Goal: Information Seeking & Learning: Learn about a topic

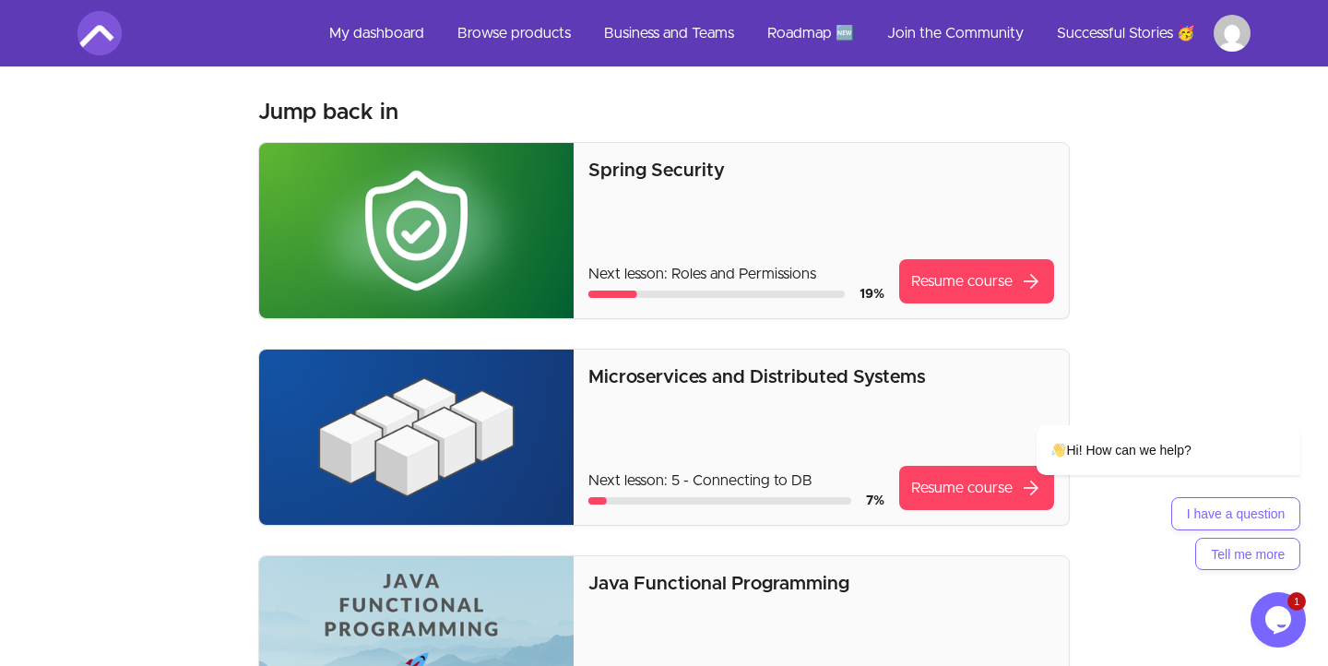
scroll to position [424, 0]
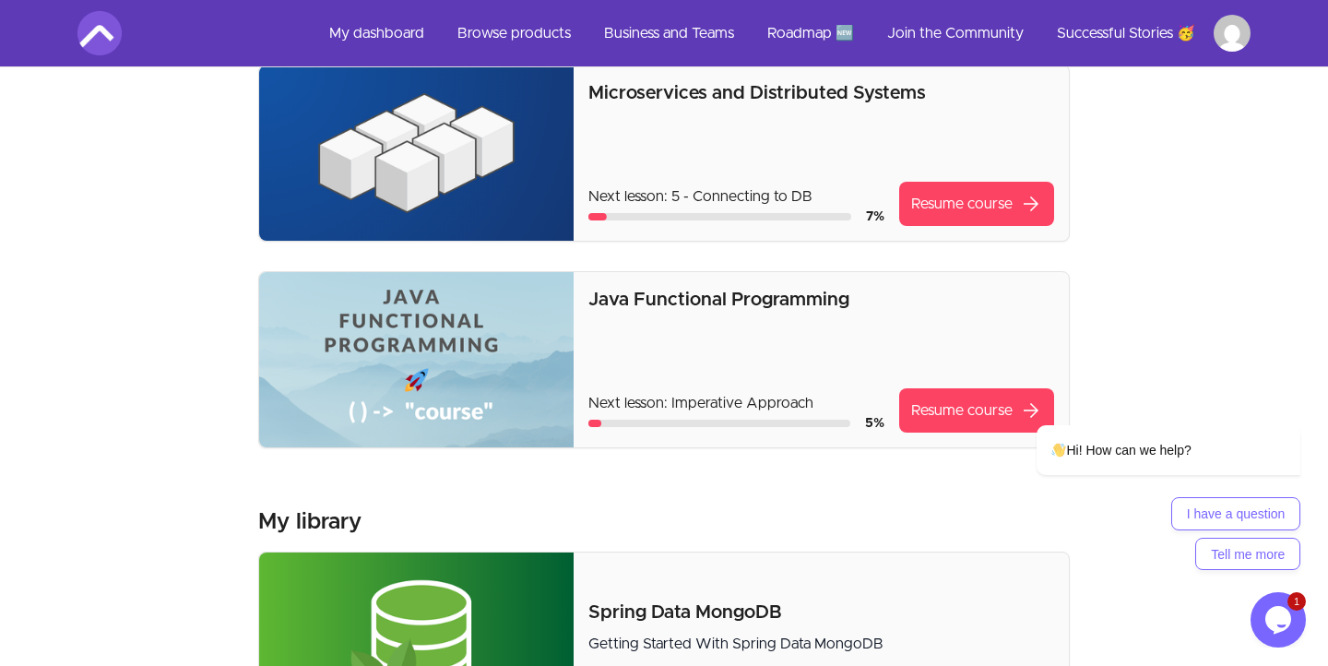
scroll to position [363, 0]
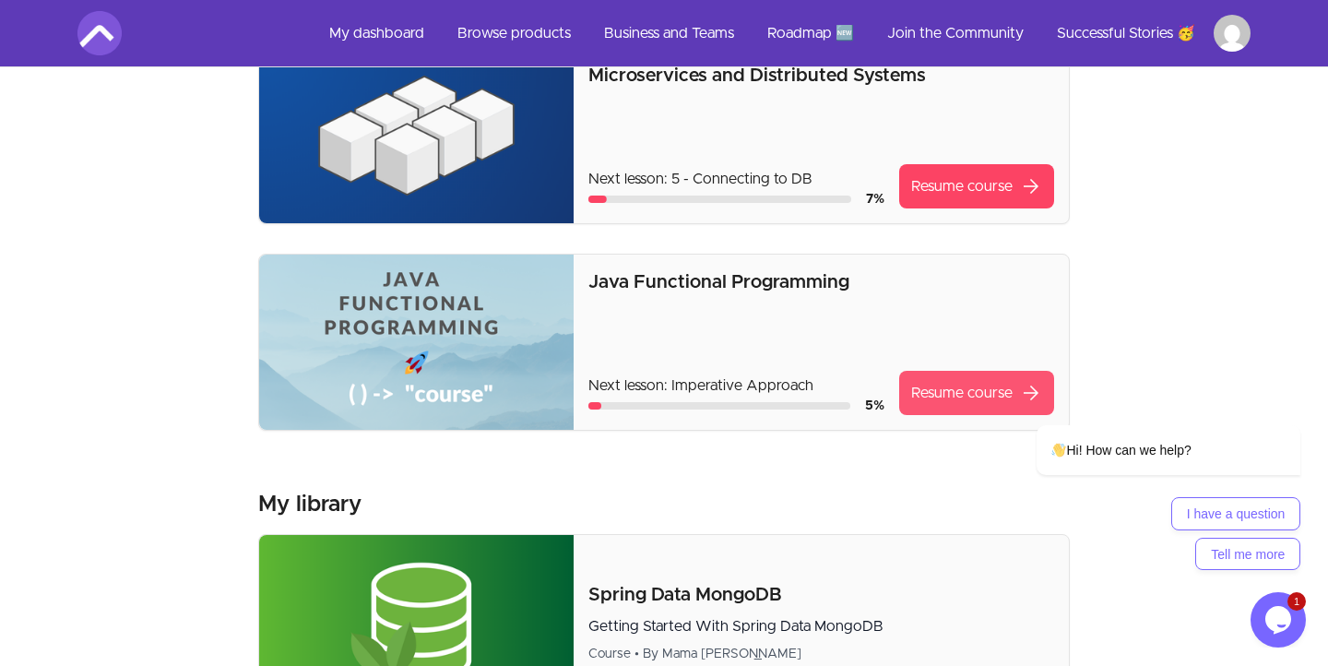
click at [956, 399] on link "Resume course arrow_forward" at bounding box center [976, 393] width 155 height 44
click at [999, 393] on div at bounding box center [1144, 398] width 313 height 23
click at [997, 396] on div at bounding box center [1144, 398] width 313 height 23
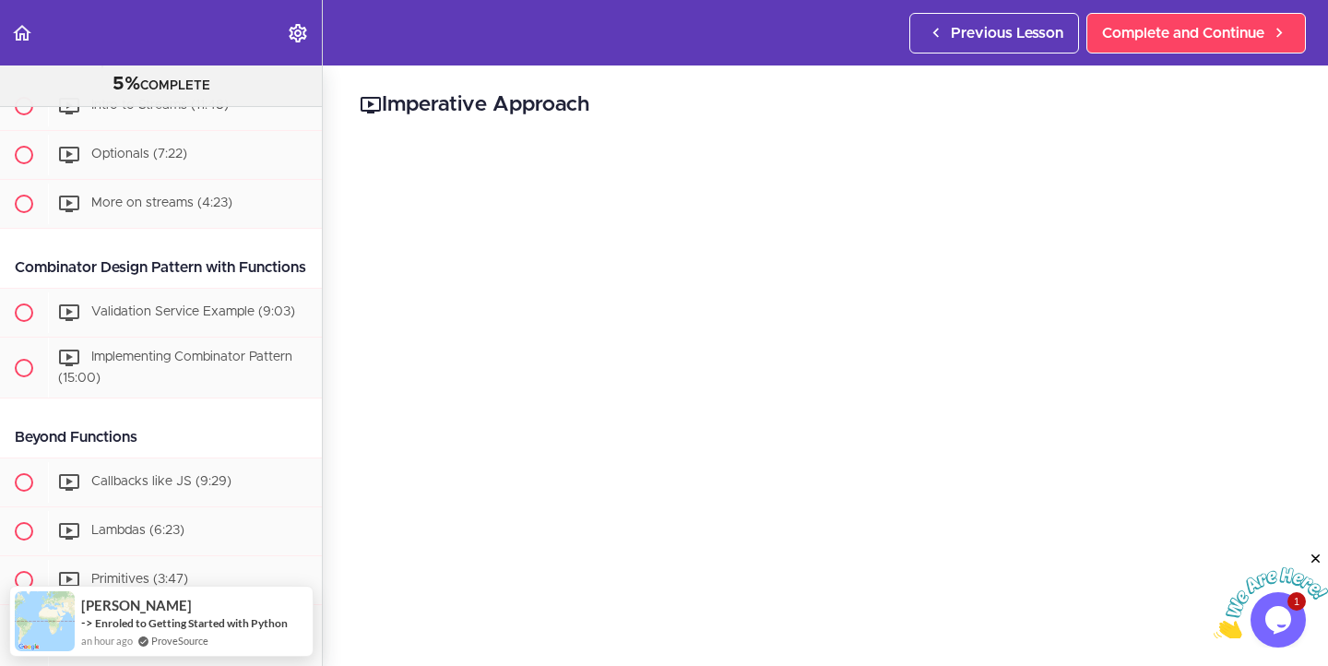
scroll to position [873, 0]
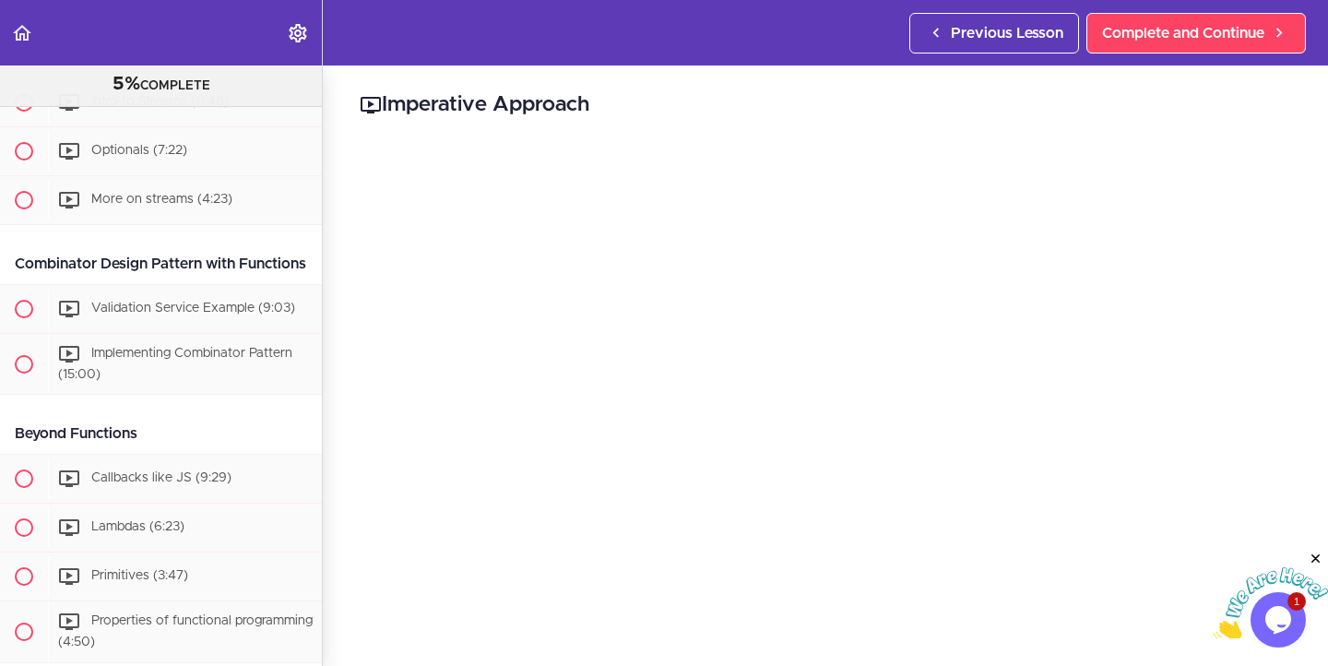
click at [432, 101] on h2 "Imperative Approach" at bounding box center [825, 104] width 931 height 31
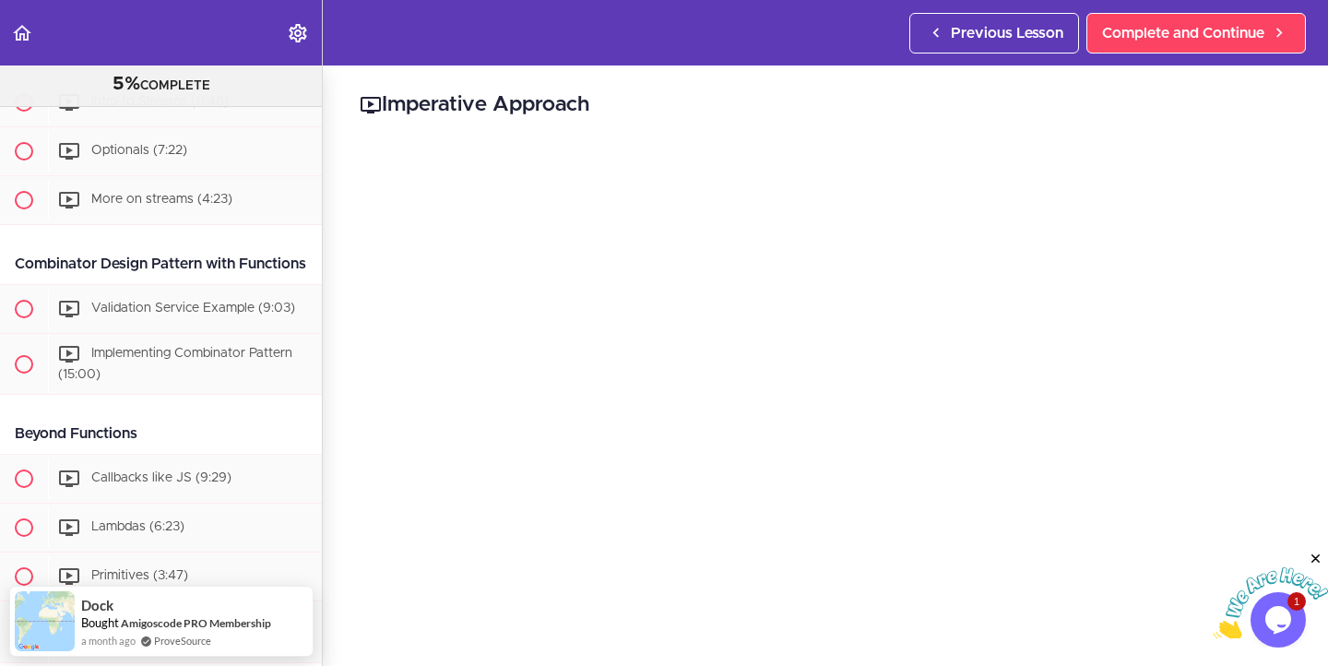
click at [432, 101] on h2 "Imperative Approach" at bounding box center [825, 104] width 931 height 31
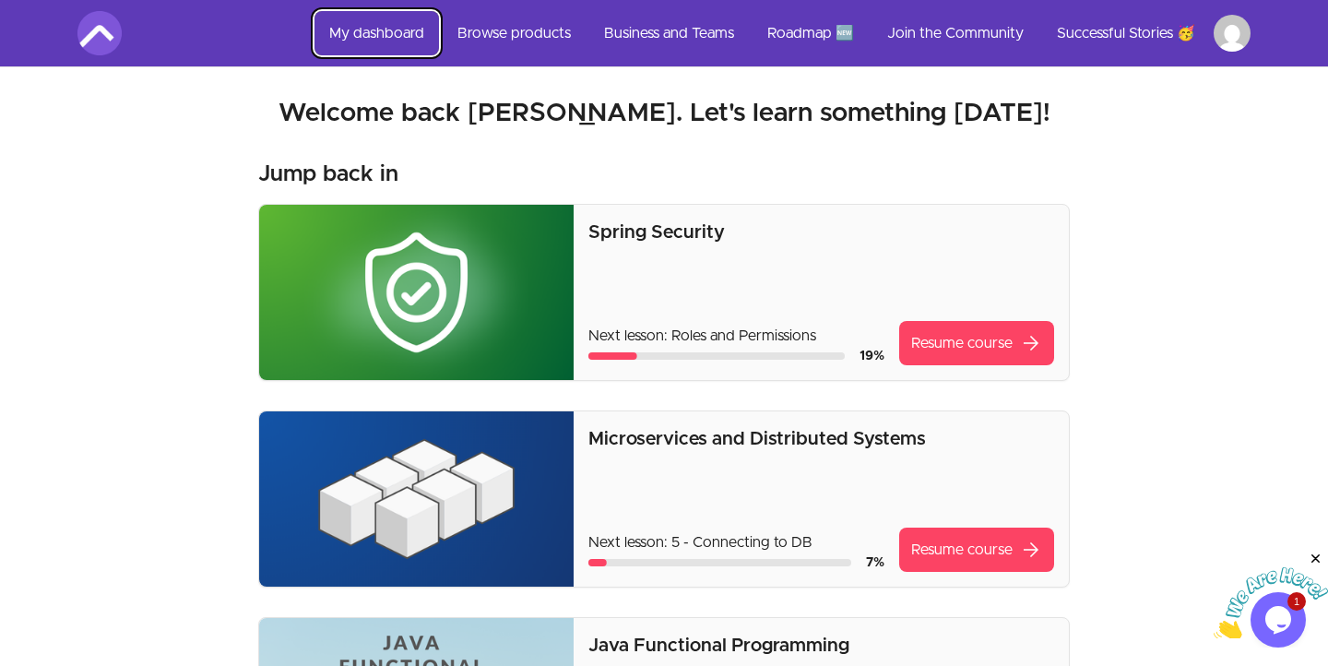
click at [401, 39] on link "My dashboard" at bounding box center [376, 33] width 124 height 44
click at [484, 30] on link "Browse products" at bounding box center [514, 33] width 143 height 44
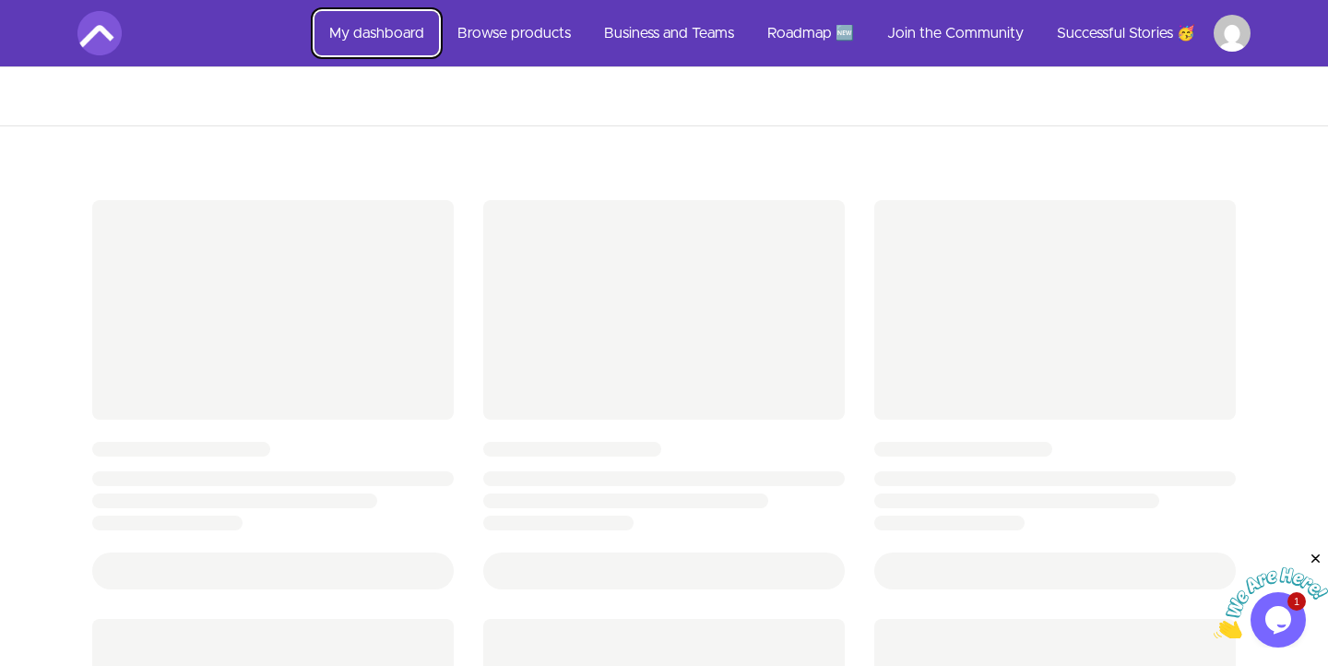
click at [404, 35] on link "My dashboard" at bounding box center [376, 33] width 124 height 44
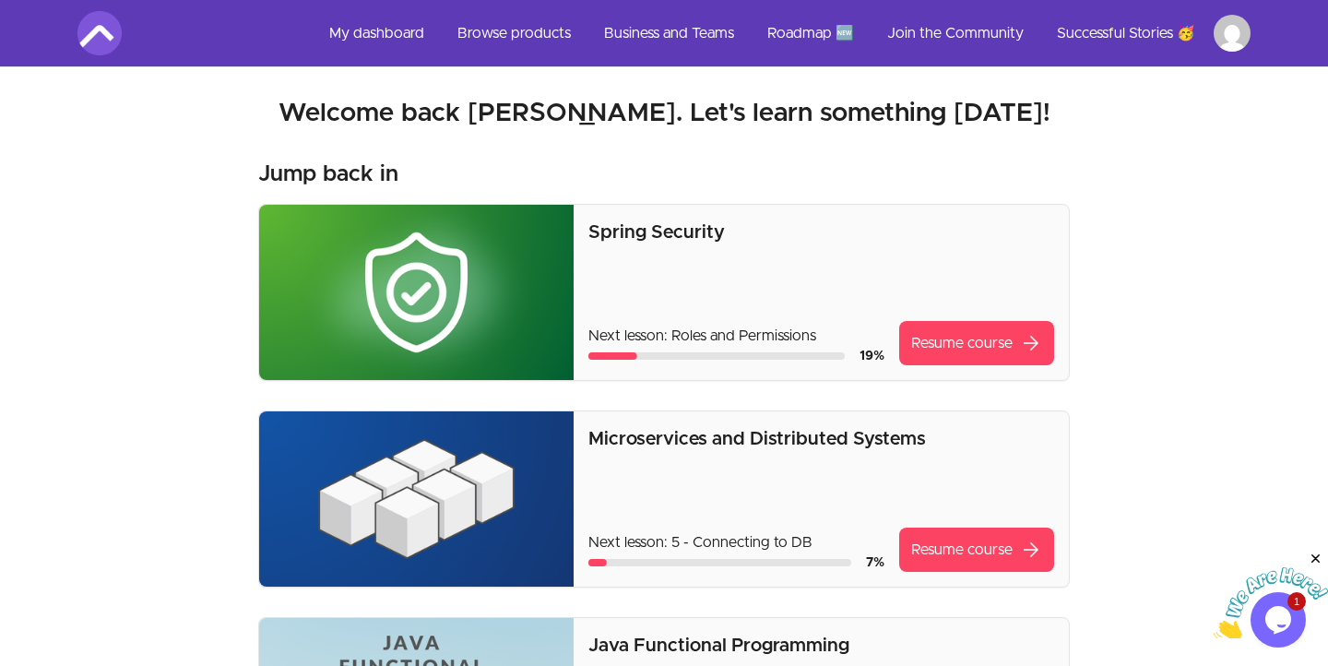
click at [987, 101] on h2 "Welcome back Rafael. Let's learn something today!" at bounding box center [663, 113] width 1173 height 33
click at [376, 37] on link "My dashboard" at bounding box center [376, 33] width 124 height 44
click at [533, 46] on link "Browse products" at bounding box center [514, 33] width 143 height 44
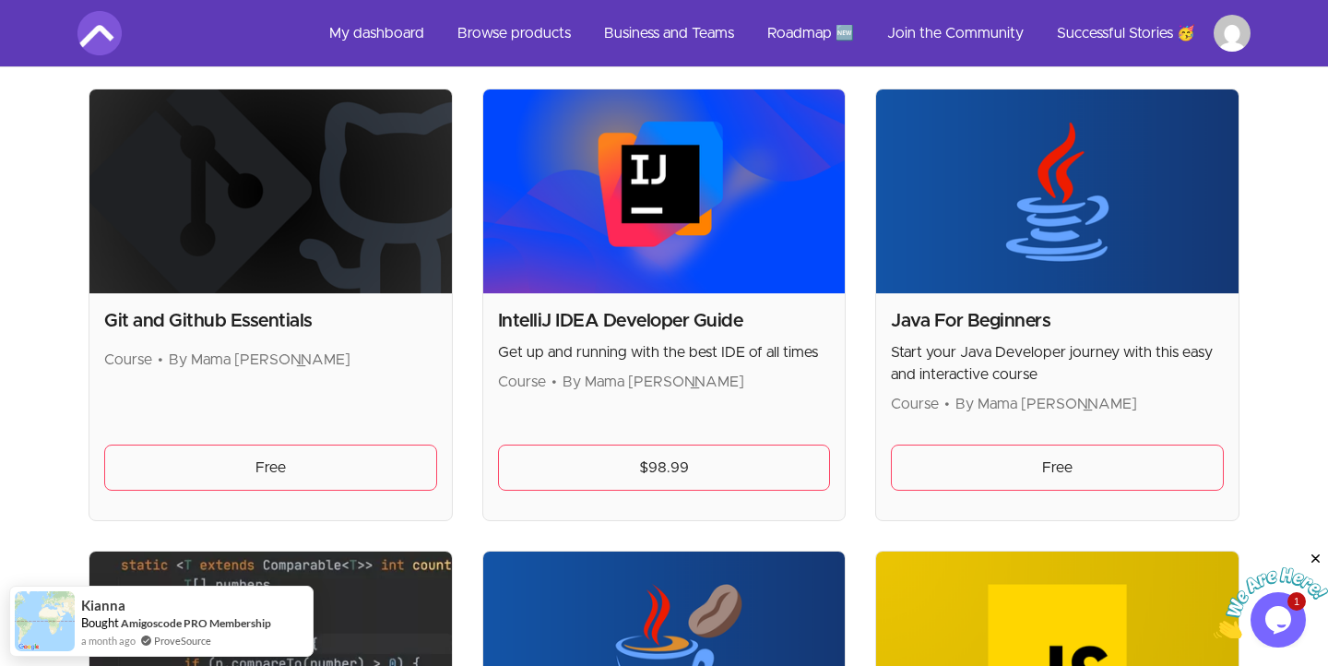
scroll to position [2267, 0]
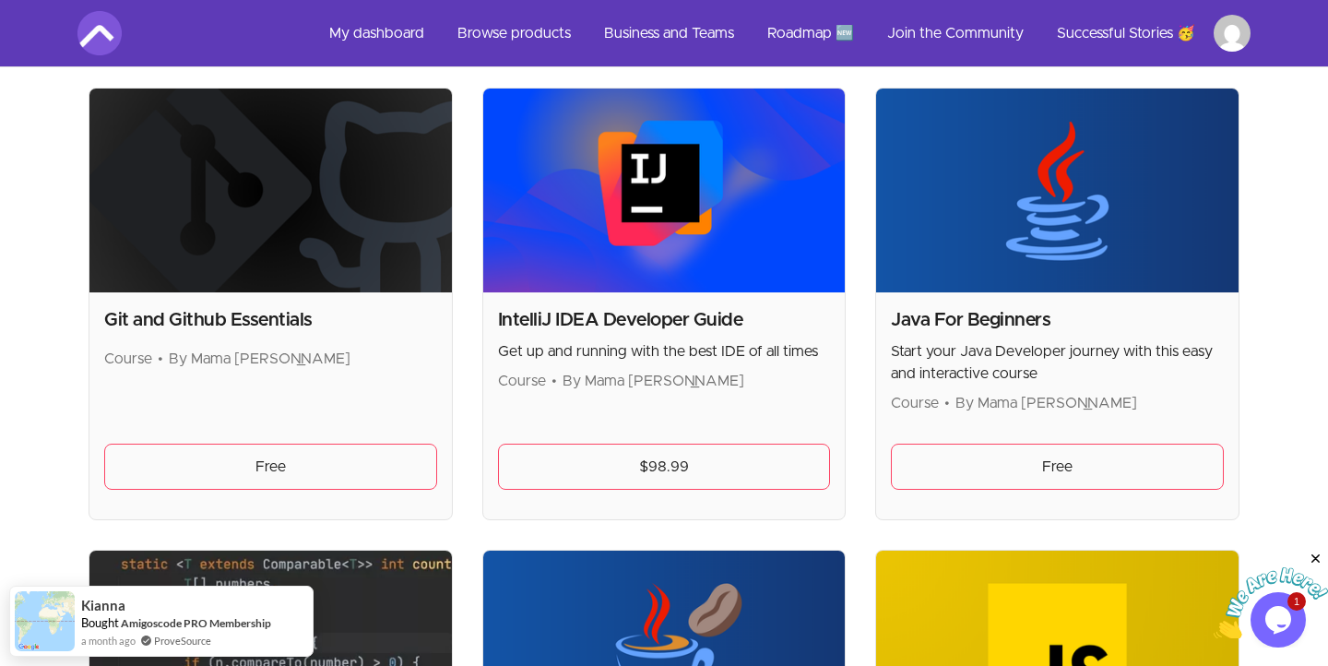
click at [250, 317] on h2 "Git and Github Essentials" at bounding box center [270, 320] width 333 height 26
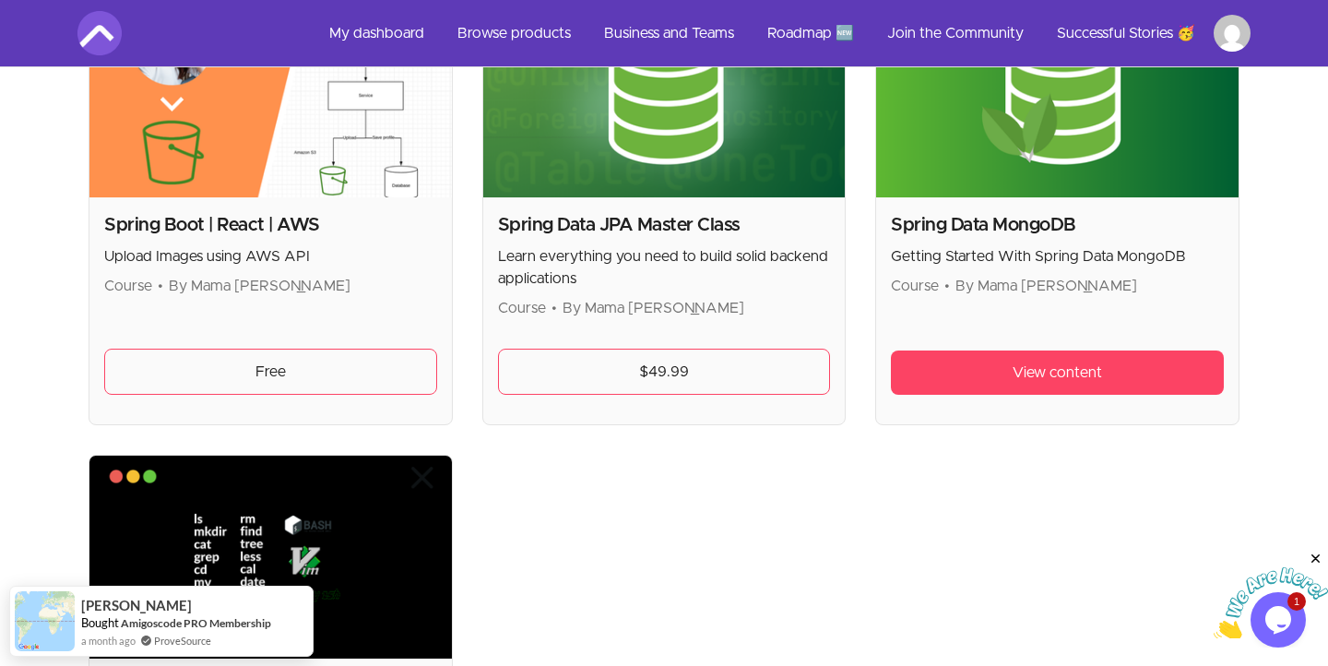
scroll to position [5102, 0]
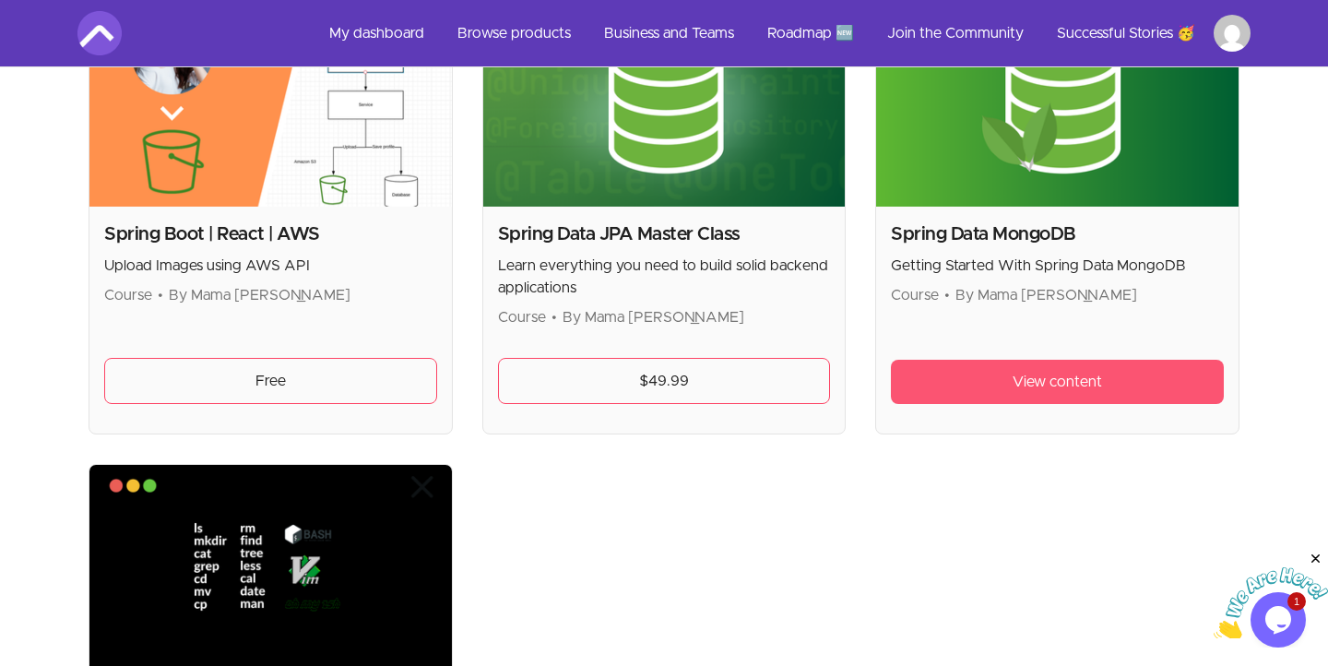
click at [1027, 392] on span "View content" at bounding box center [1056, 382] width 89 height 22
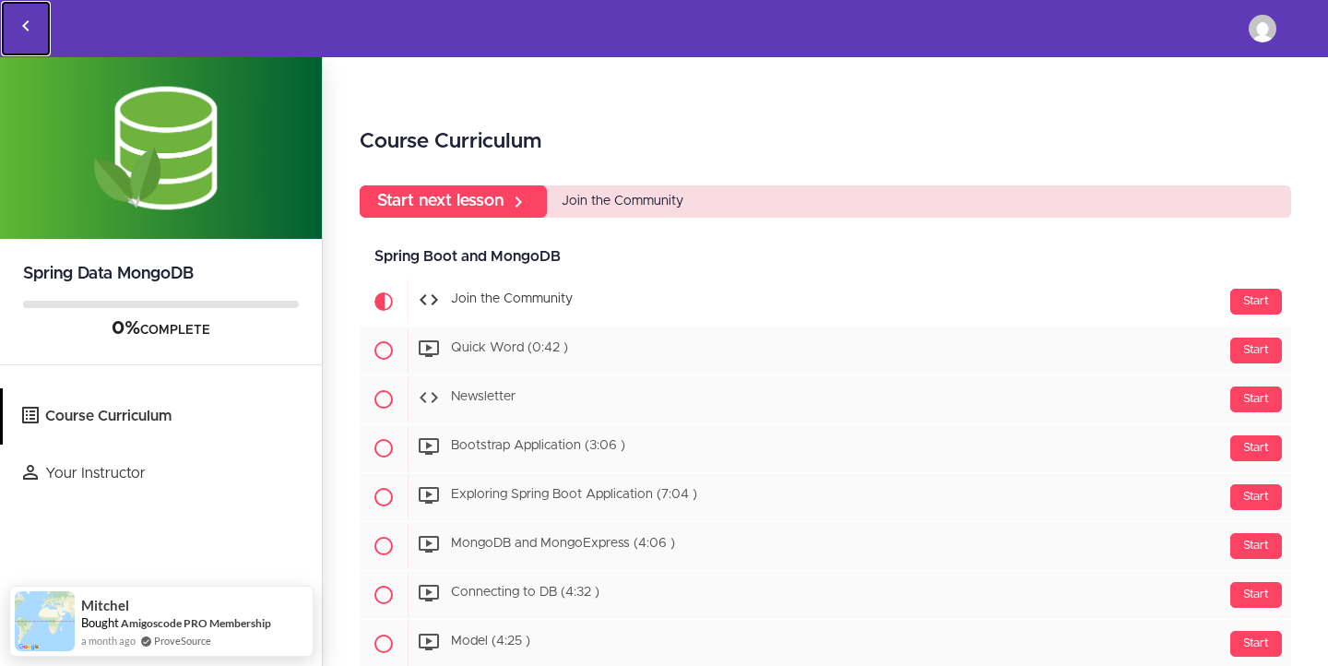
click at [26, 33] on icon "Back to courses" at bounding box center [26, 26] width 22 height 22
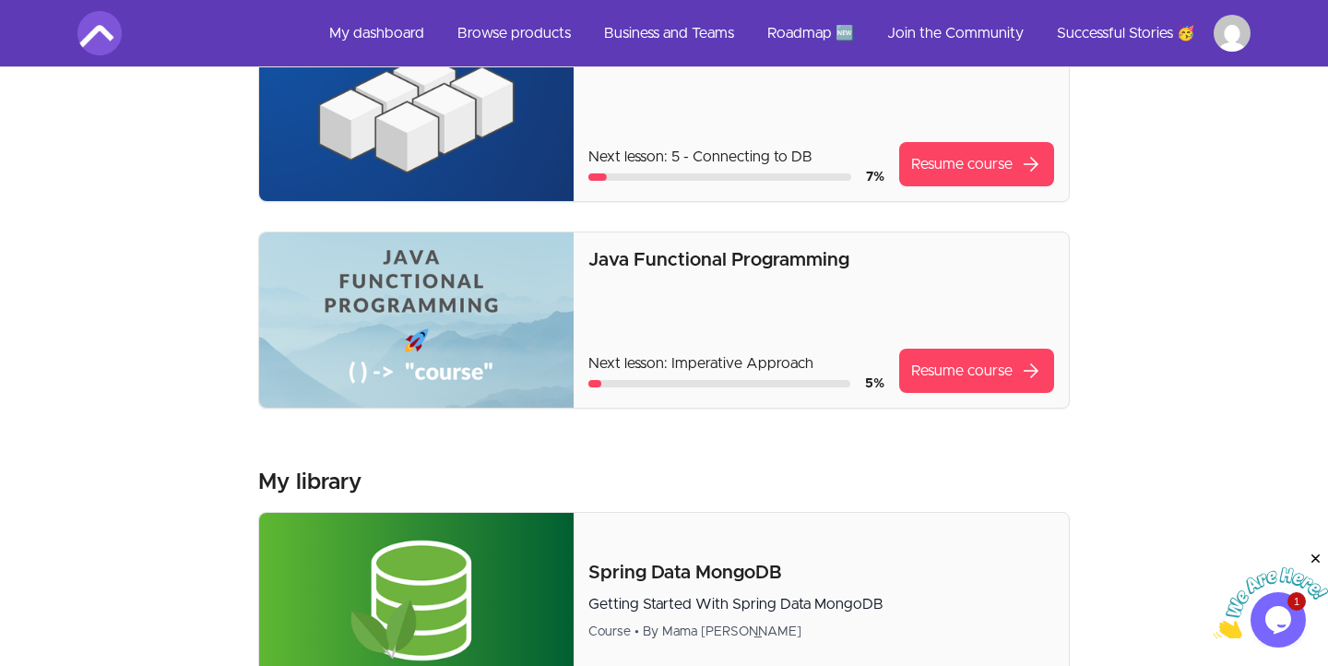
scroll to position [387, 0]
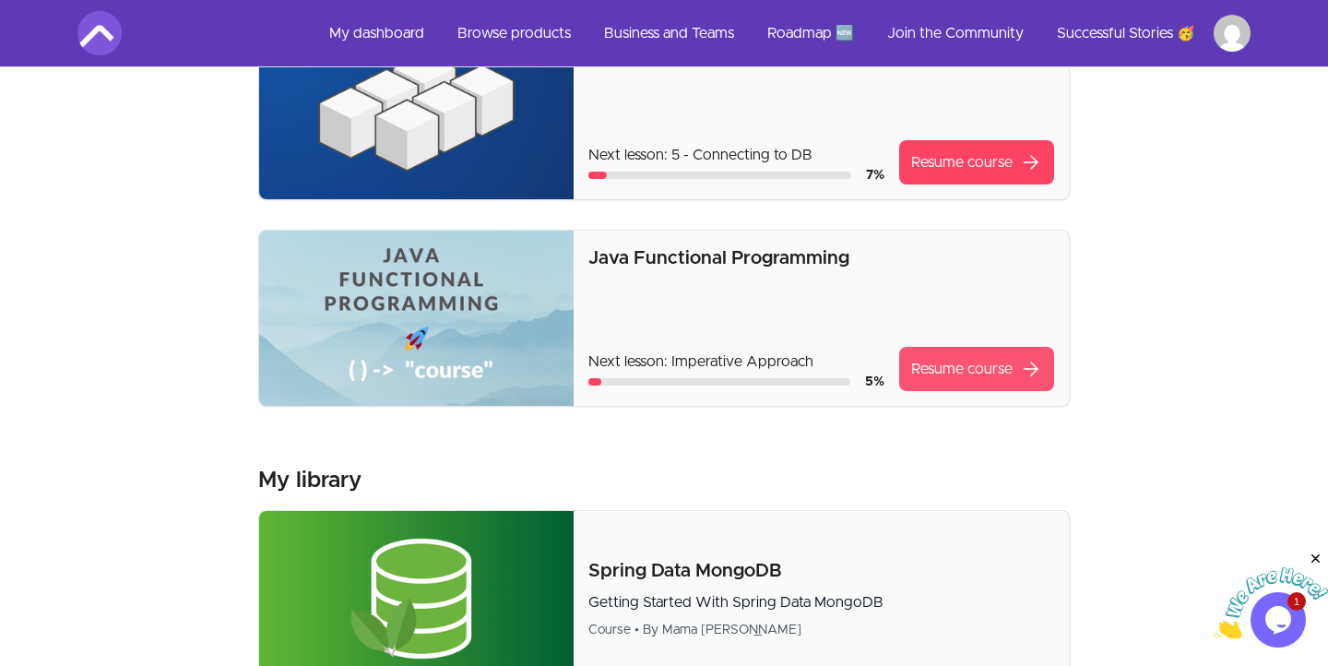
click at [921, 361] on link "Resume course arrow_forward" at bounding box center [976, 369] width 155 height 44
